Goal: Information Seeking & Learning: Learn about a topic

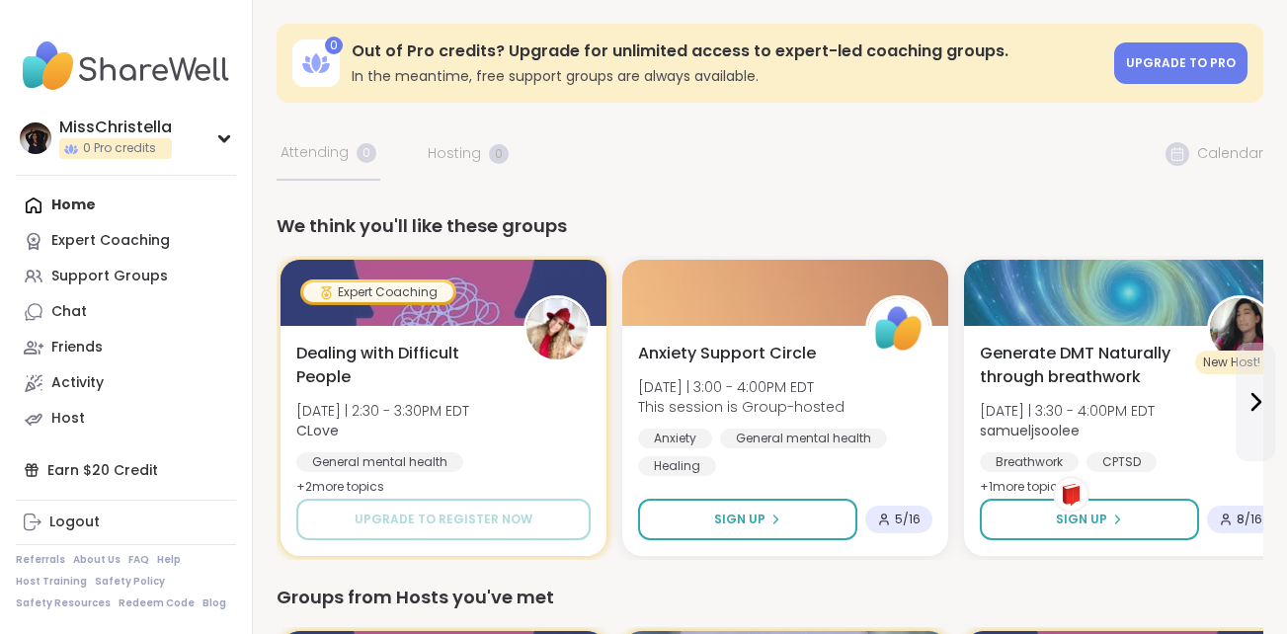
click at [116, 246] on div "Expert Coaching" at bounding box center [110, 241] width 119 height 20
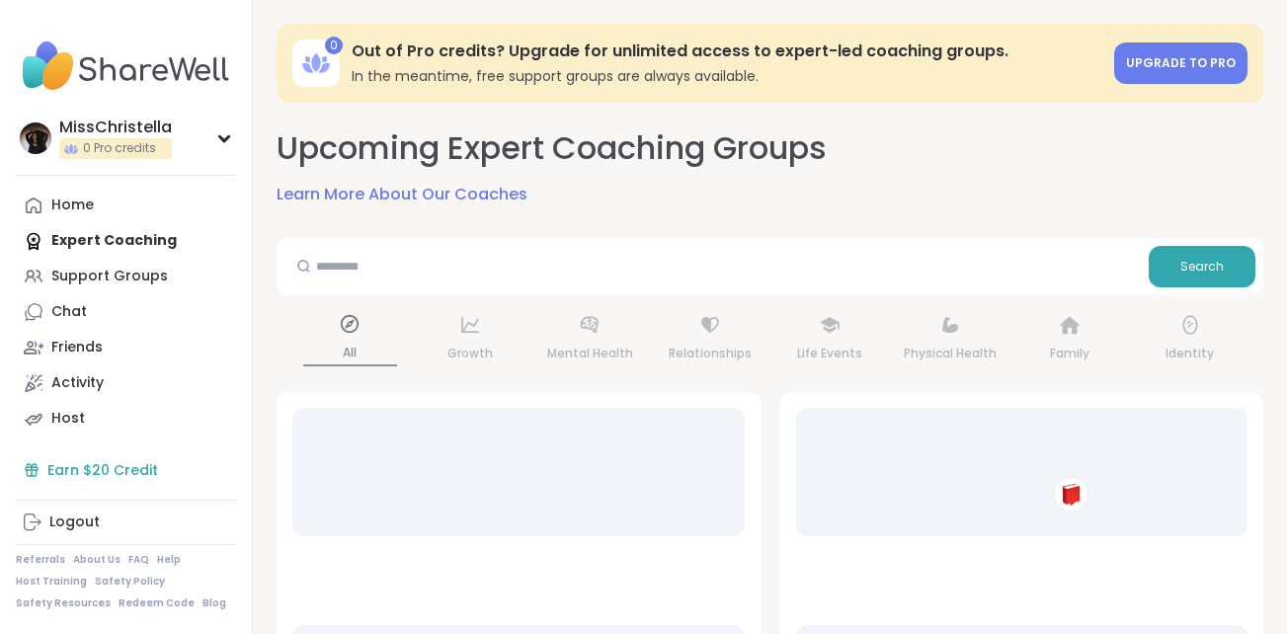
click at [132, 479] on div "Earn $20 Credit" at bounding box center [126, 470] width 220 height 36
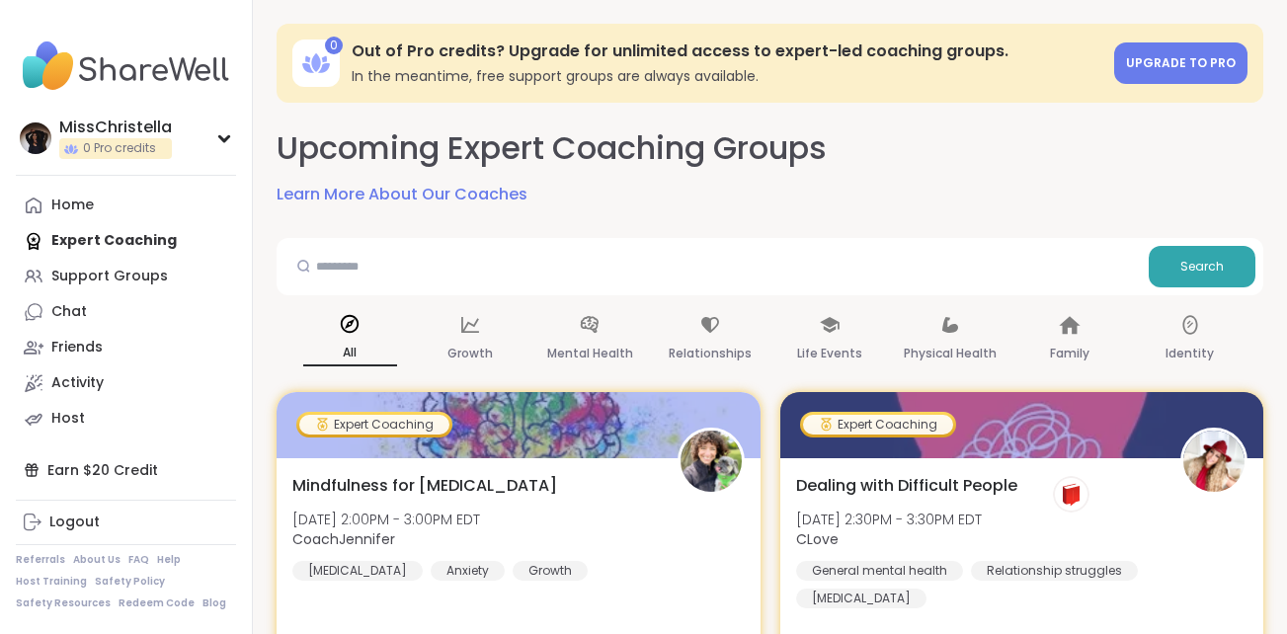
click at [870, 177] on div "Upcoming Expert Coaching Groups Learn More About Our Coaches" at bounding box center [770, 166] width 987 height 80
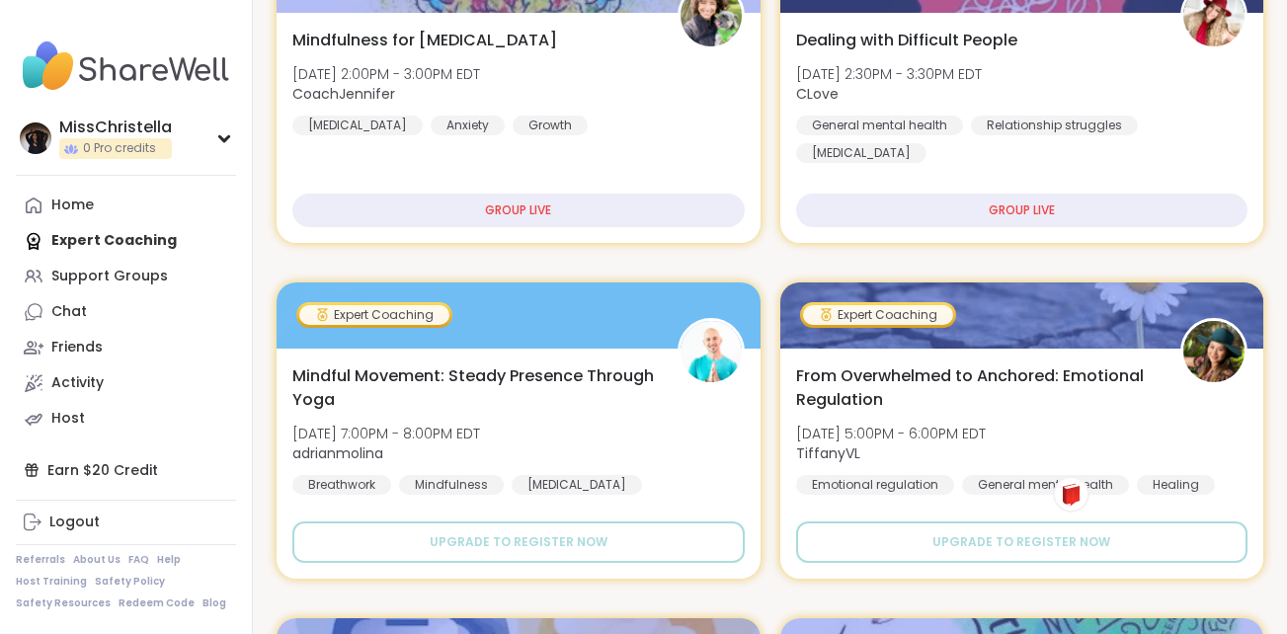
scroll to position [456, 0]
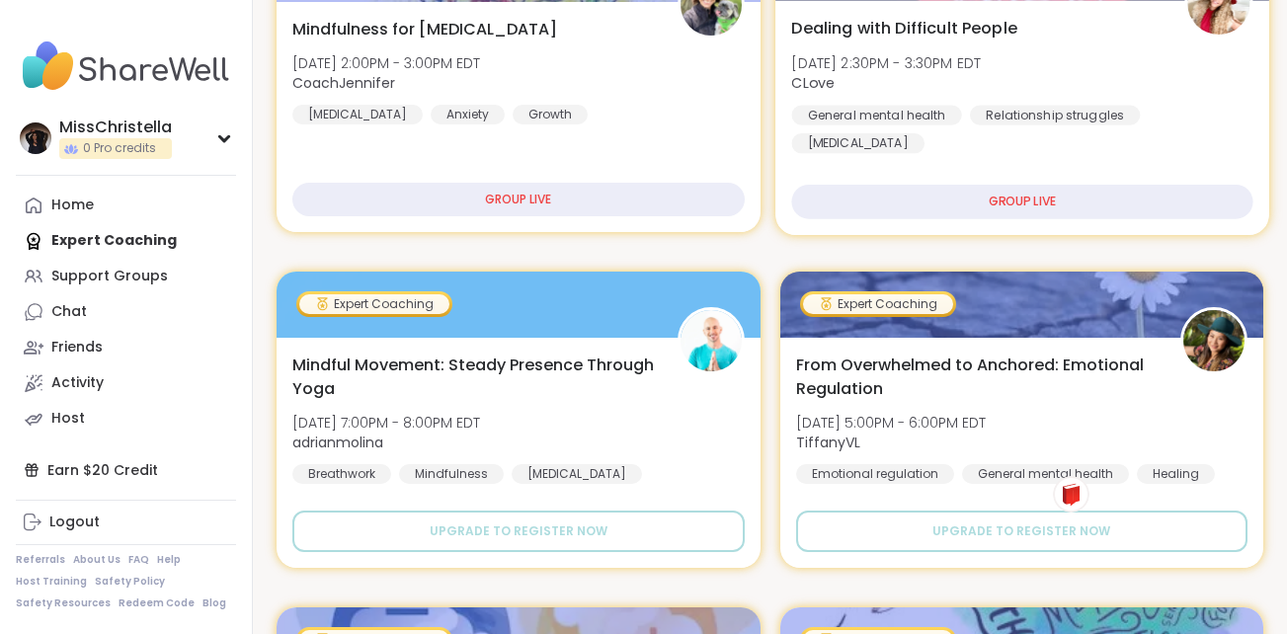
click at [1079, 202] on div "GROUP LIVE" at bounding box center [1021, 202] width 461 height 35
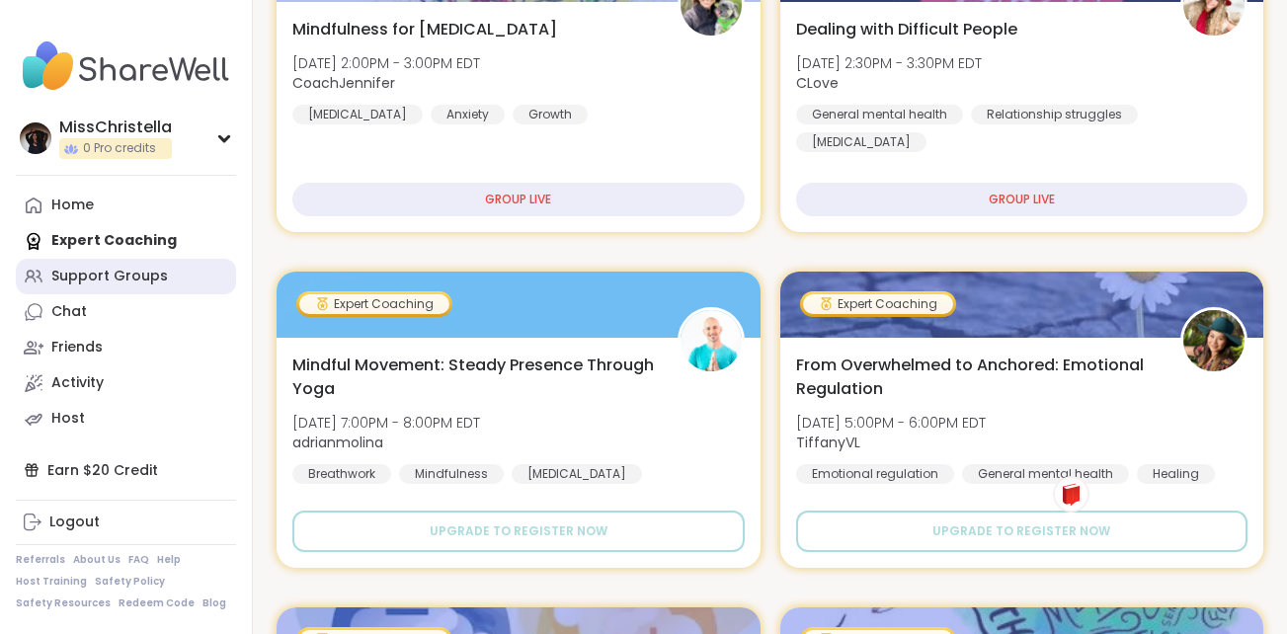
click at [132, 272] on div "Support Groups" at bounding box center [109, 277] width 117 height 20
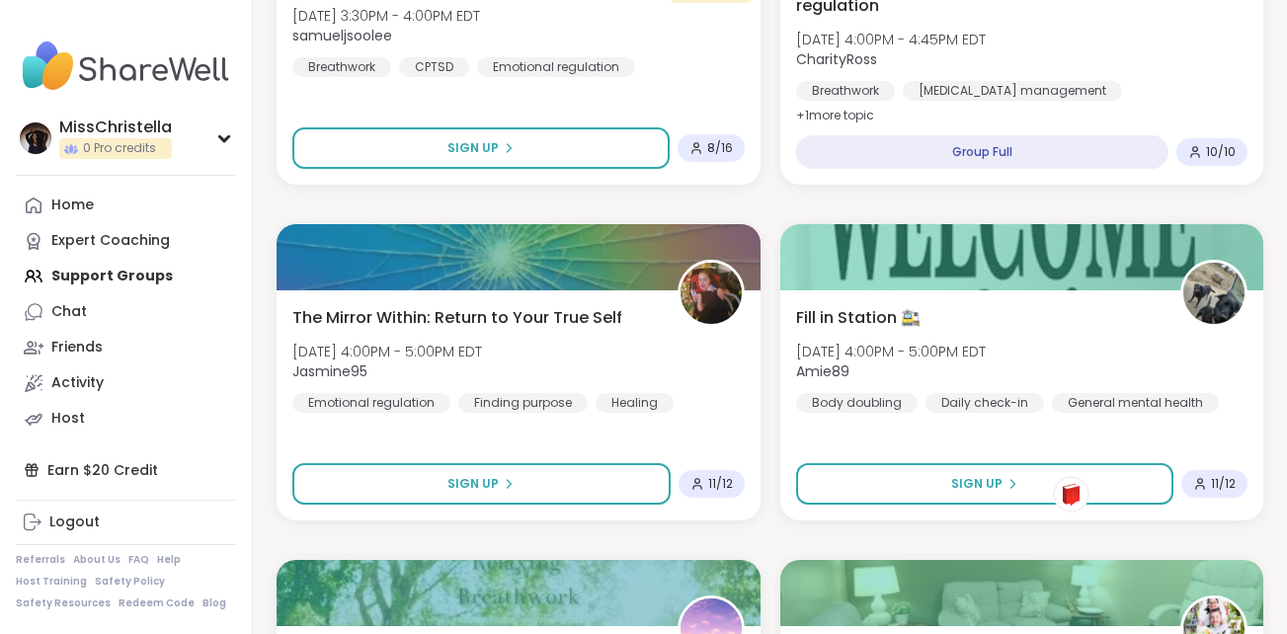
scroll to position [1415, 0]
